Goal: Information Seeking & Learning: Learn about a topic

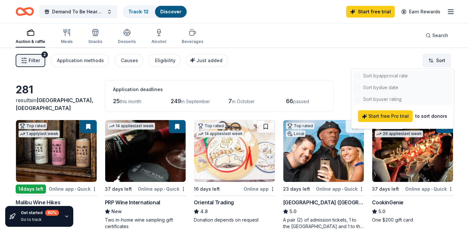
click at [433, 56] on html "Demand To Be Heard Residency Silent Auction Track · 12 Discover Start free tria…" at bounding box center [234, 116] width 469 height 232
click at [294, 63] on html "Demand To Be Heard Residency Silent Auction Track · 12 Discover Start free tria…" at bounding box center [234, 116] width 469 height 232
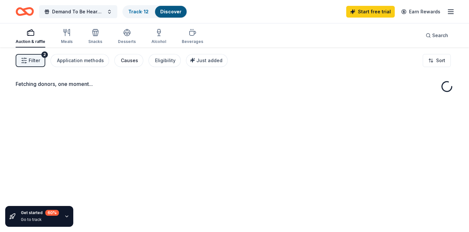
click at [130, 60] on div "Causes" at bounding box center [129, 61] width 17 height 8
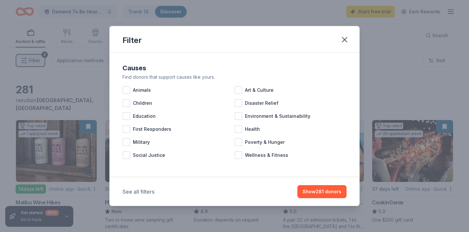
click at [133, 193] on button "See all filters" at bounding box center [138, 192] width 32 height 8
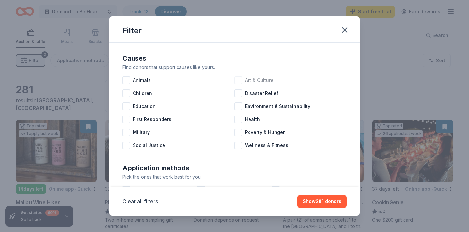
click at [239, 81] on div at bounding box center [238, 81] width 8 height 8
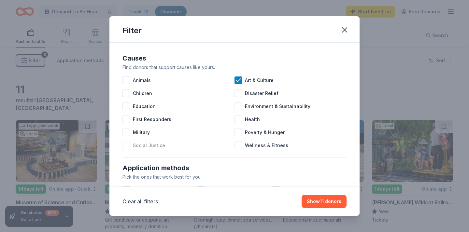
click at [127, 145] on div at bounding box center [126, 146] width 8 height 8
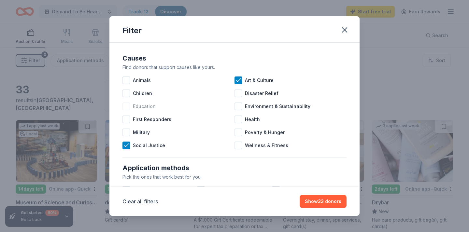
click at [124, 110] on div at bounding box center [126, 107] width 8 height 8
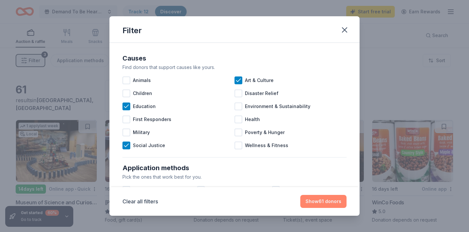
click at [327, 201] on button "Show 61 donors" at bounding box center [323, 201] width 46 height 13
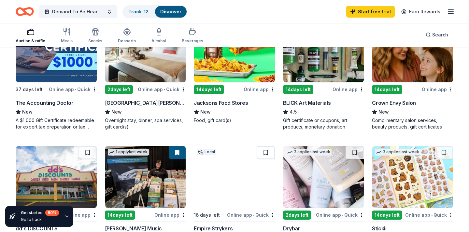
scroll to position [256, 0]
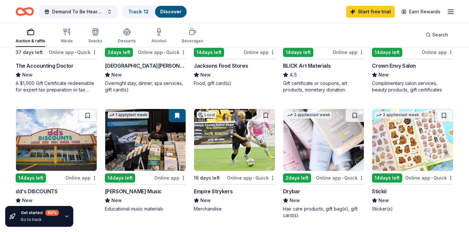
click at [297, 163] on img at bounding box center [323, 140] width 81 height 62
